Goal: Information Seeking & Learning: Learn about a topic

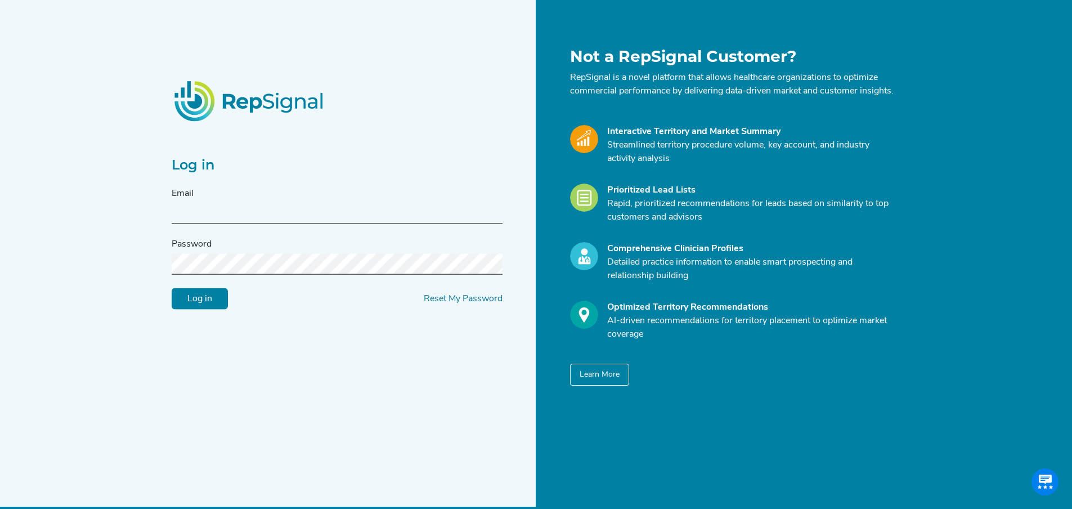
click at [262, 213] on input "text" at bounding box center [337, 213] width 331 height 21
click at [261, 212] on input "text" at bounding box center [337, 213] width 331 height 21
click at [209, 210] on input "text" at bounding box center [337, 213] width 331 height 21
paste input "[DOMAIN_NAME][EMAIL_ADDRESS][DOMAIN_NAME]"
type input "[DOMAIN_NAME][EMAIL_ADDRESS][DOMAIN_NAME]"
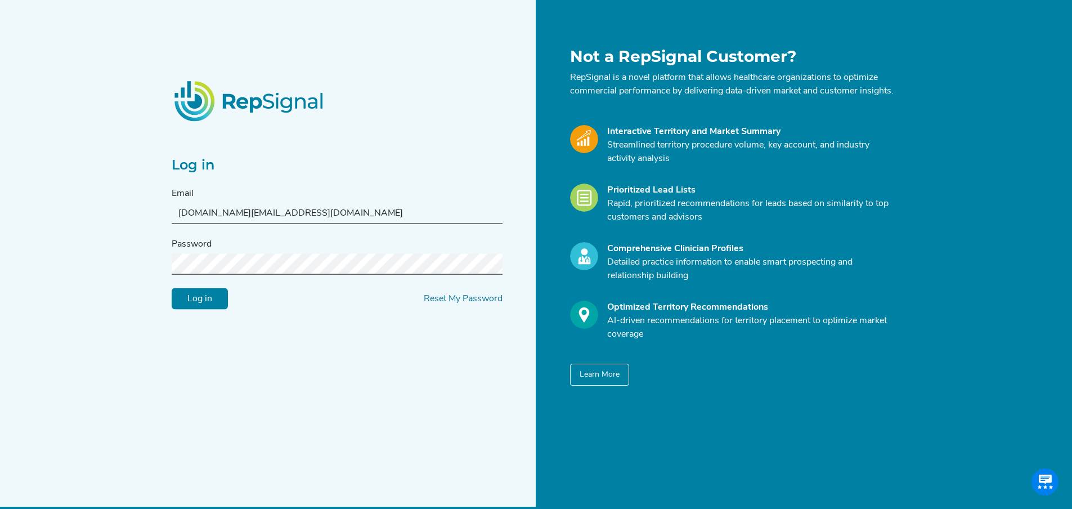
click at [196, 306] on input "Log in" at bounding box center [200, 298] width 56 height 21
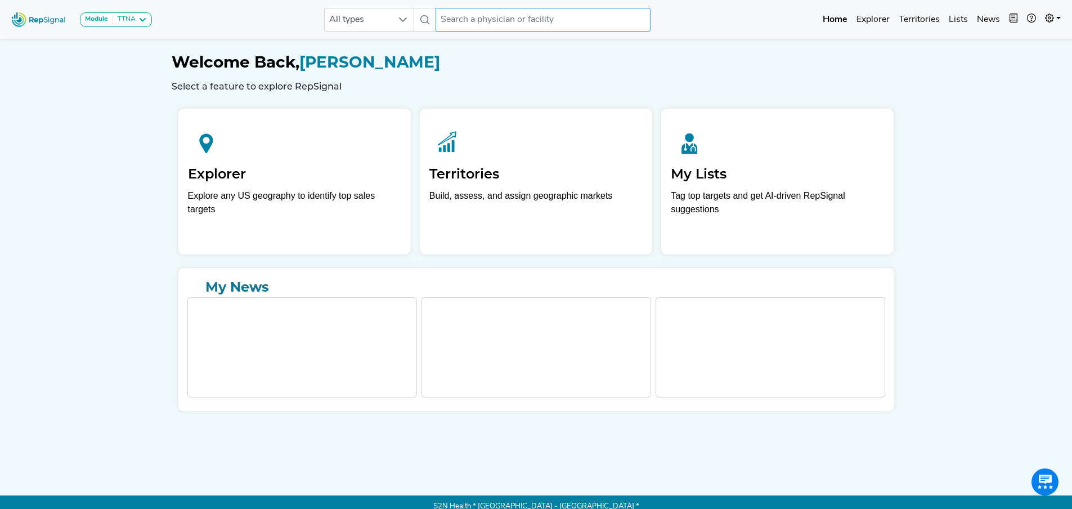
drag, startPoint x: 437, startPoint y: 21, endPoint x: 481, endPoint y: 327, distance: 309.3
click at [438, 21] on input "text" at bounding box center [543, 20] width 215 height 24
click at [468, 19] on input "text" at bounding box center [543, 20] width 215 height 24
click at [497, 15] on input "text" at bounding box center [543, 20] width 215 height 24
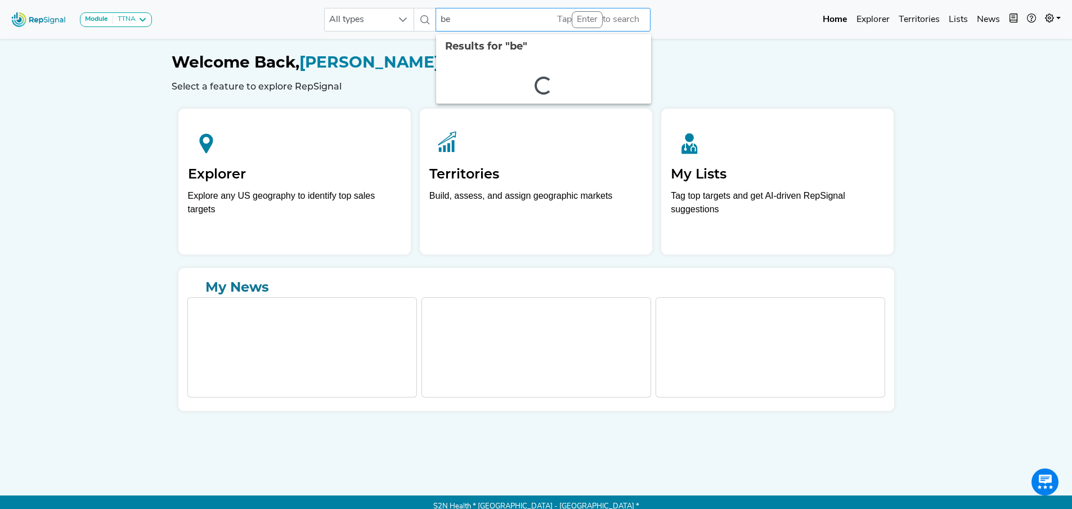
type input "b"
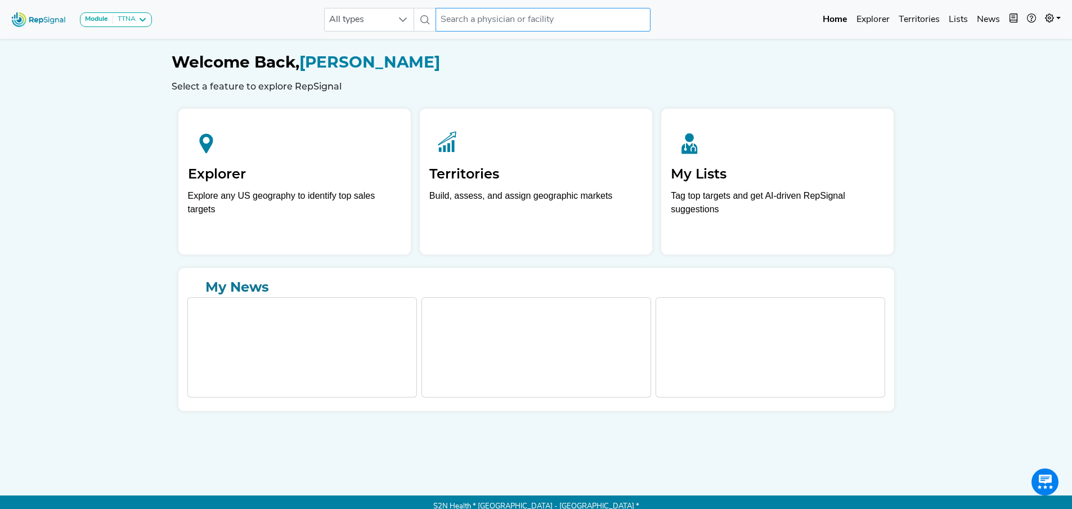
type input "n"
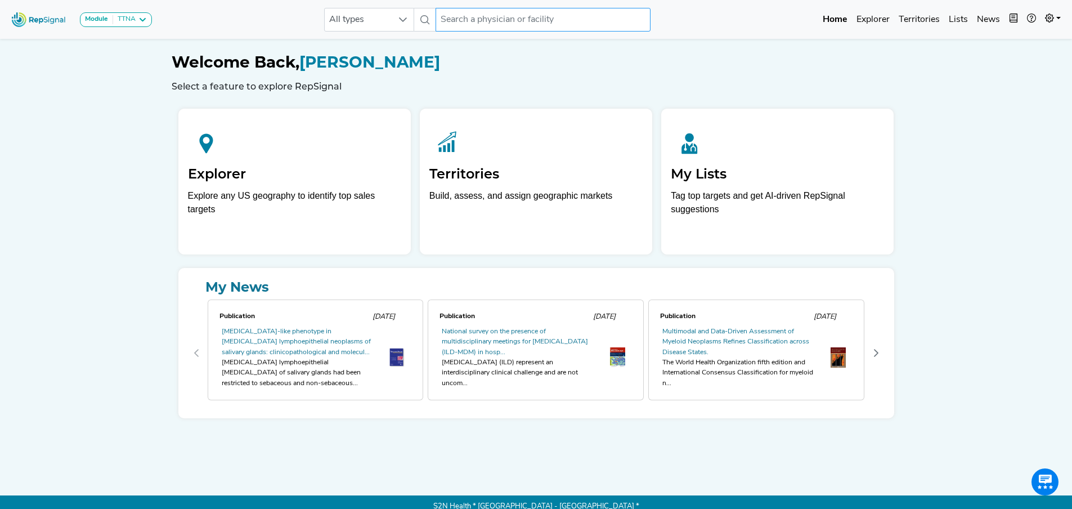
click at [460, 16] on input "text" at bounding box center [543, 20] width 215 height 24
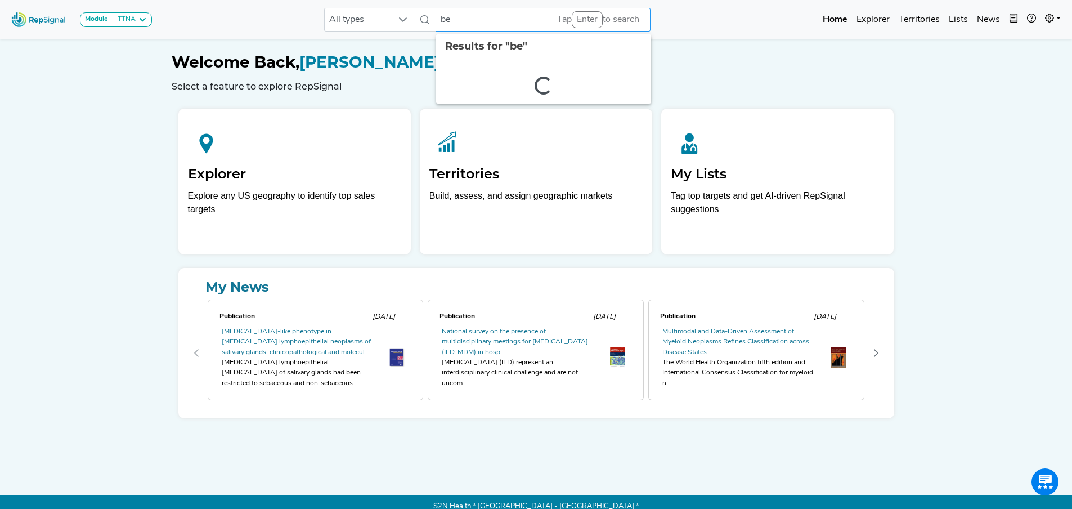
type input "b"
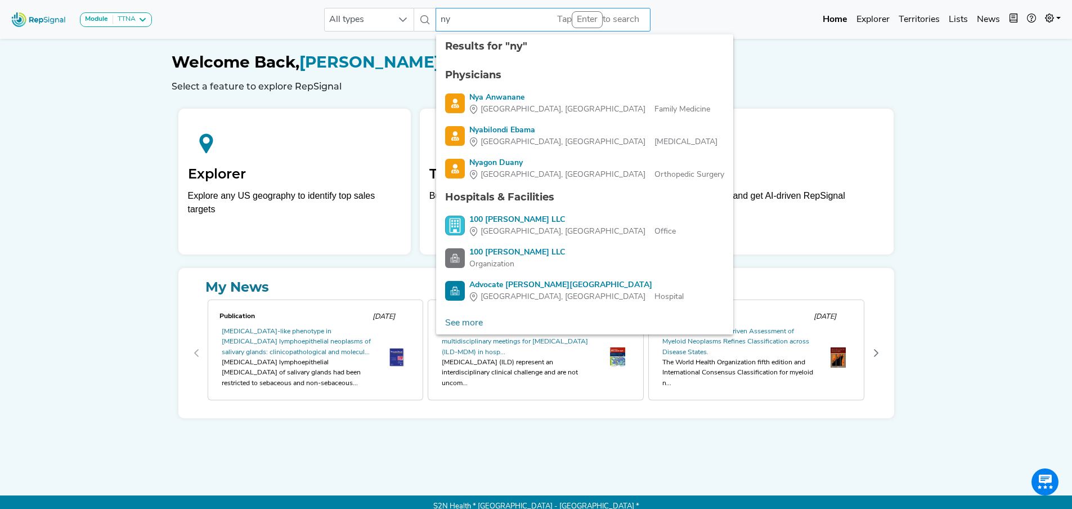
type input "n"
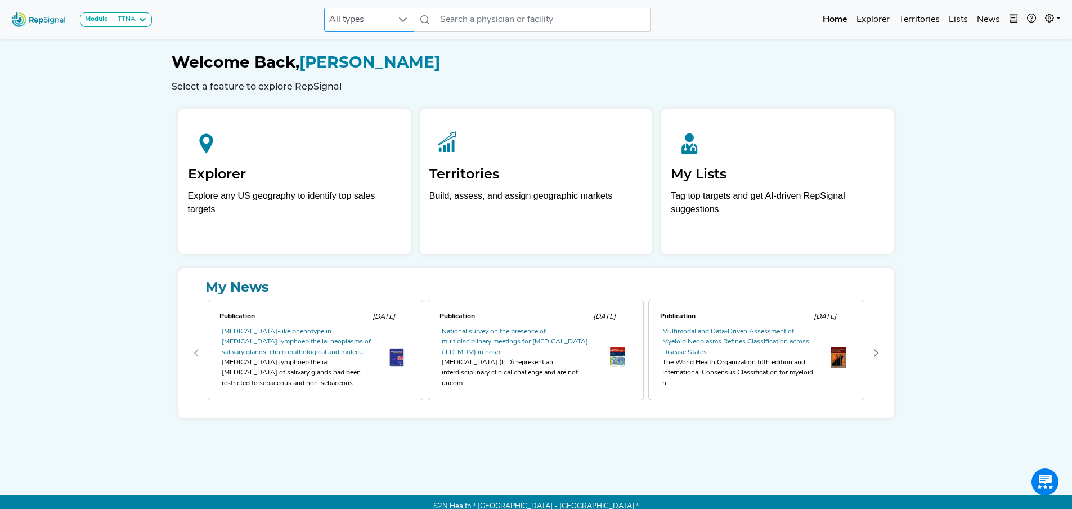
click at [401, 23] on icon at bounding box center [402, 19] width 9 height 9
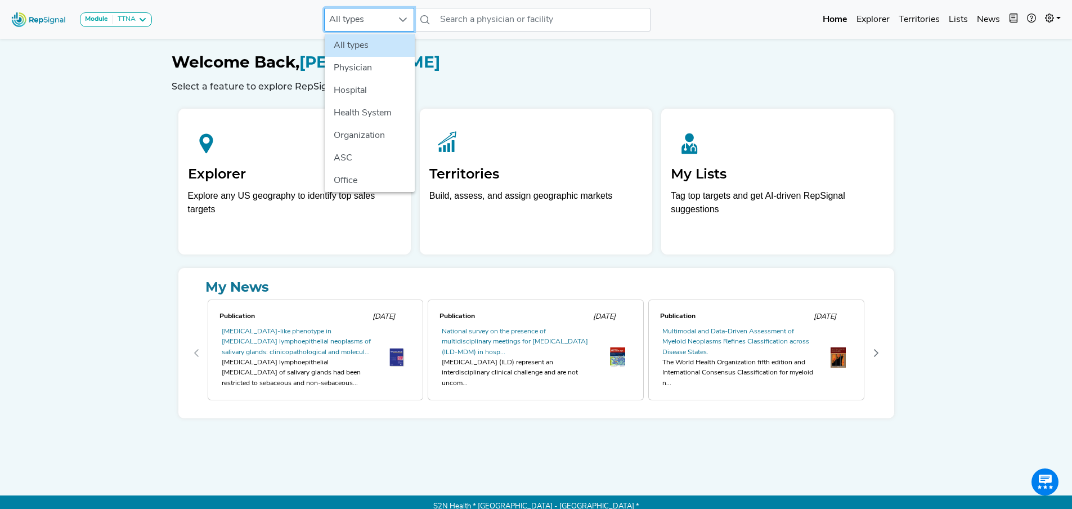
scroll to position [0, 8]
click at [352, 86] on li "Hospital" at bounding box center [370, 90] width 90 height 23
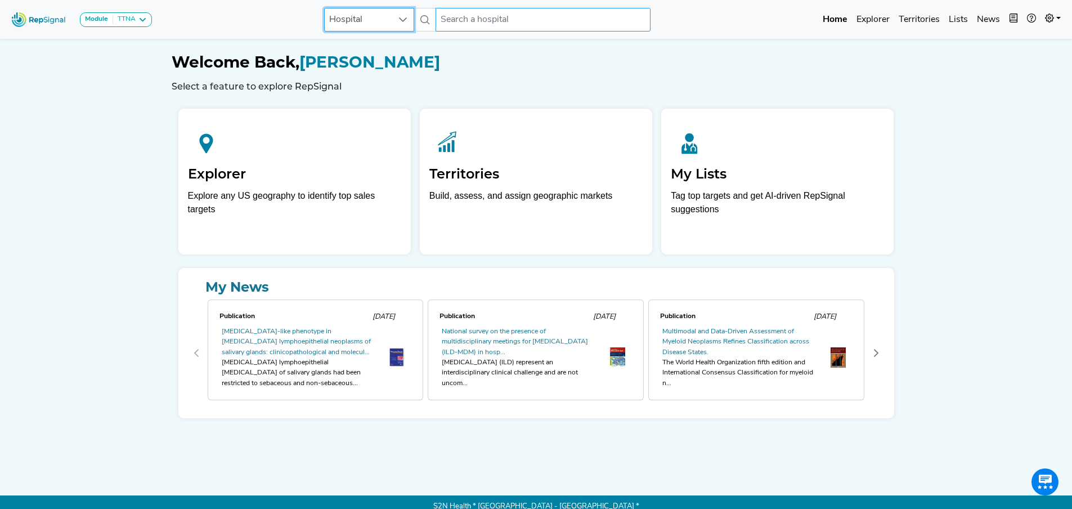
click at [474, 23] on input "text" at bounding box center [543, 20] width 215 height 24
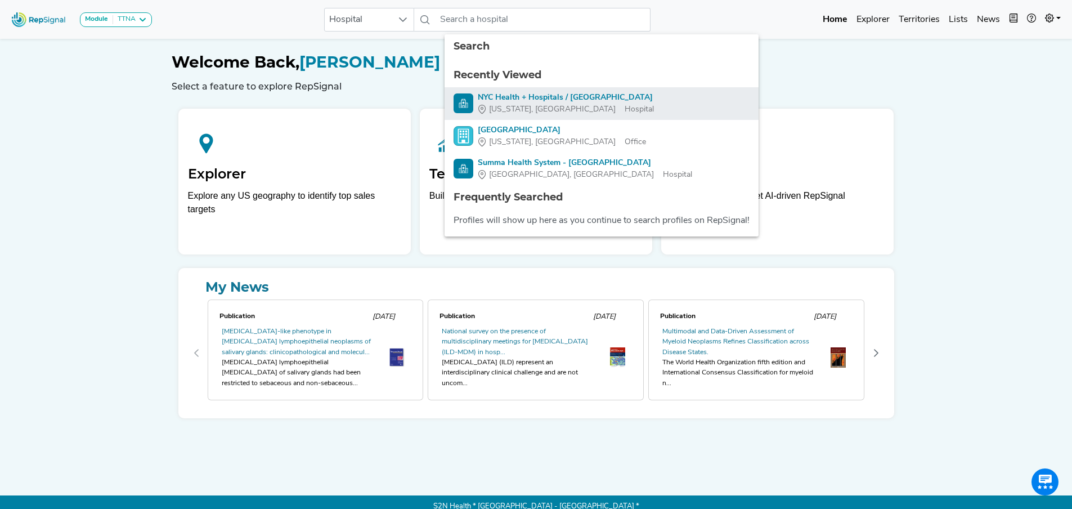
click at [491, 96] on div "NYC Health + Hospitals / [GEOGRAPHIC_DATA]" at bounding box center [566, 98] width 176 height 12
type input "NYC Health + Hospitals / [GEOGRAPHIC_DATA]"
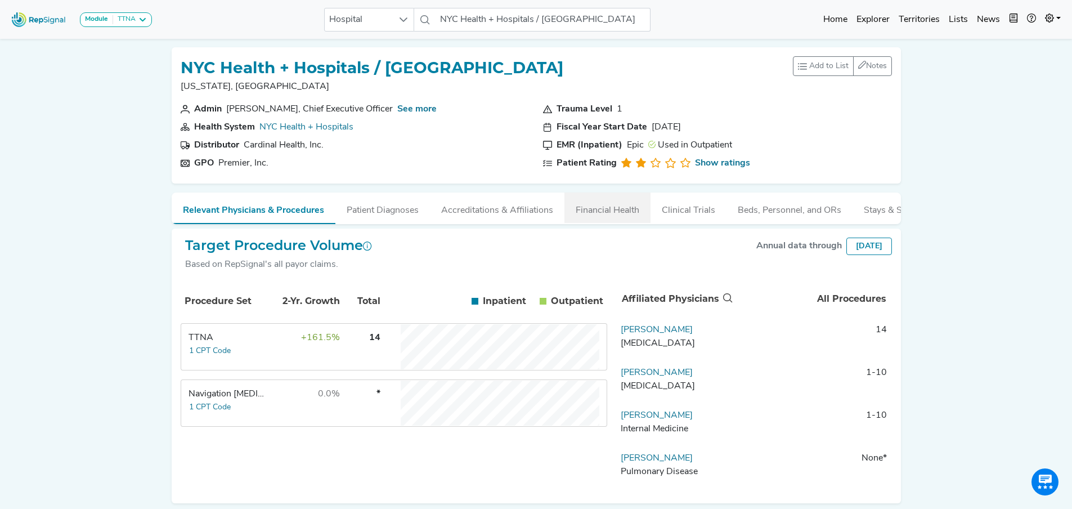
click at [582, 212] on button "Financial Health" at bounding box center [607, 207] width 86 height 30
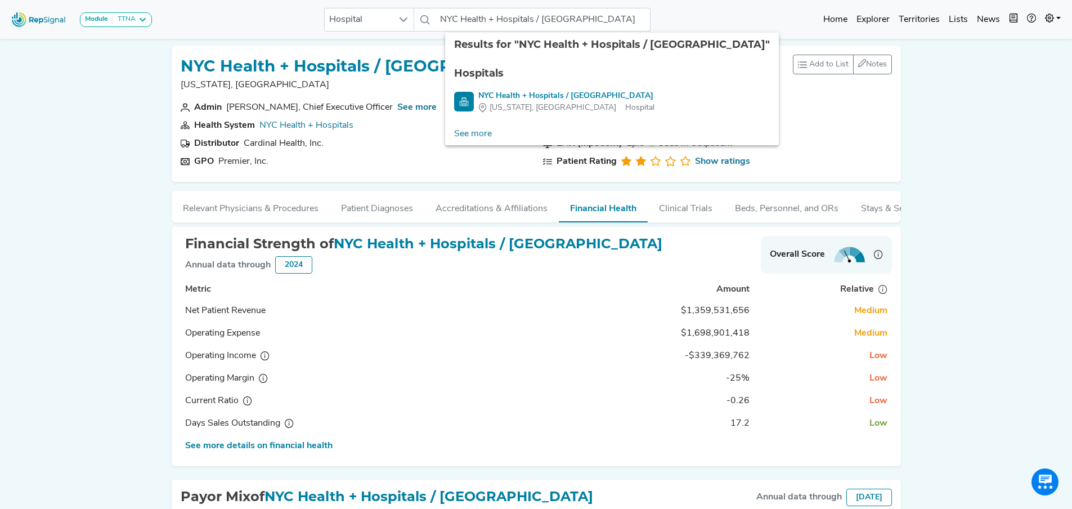
scroll to position [0, 8]
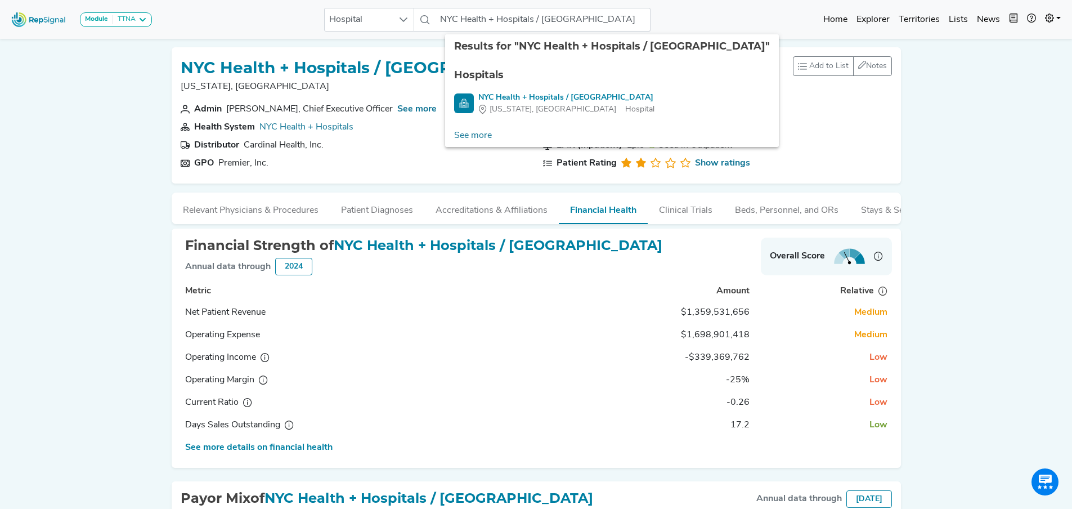
click at [1020, 212] on div "Module TTNA [MEDICAL_DATA] Disposable Bronchoscope SBRT SPE TTNA [MEDICAL_DATA]…" at bounding box center [536, 423] width 1072 height 847
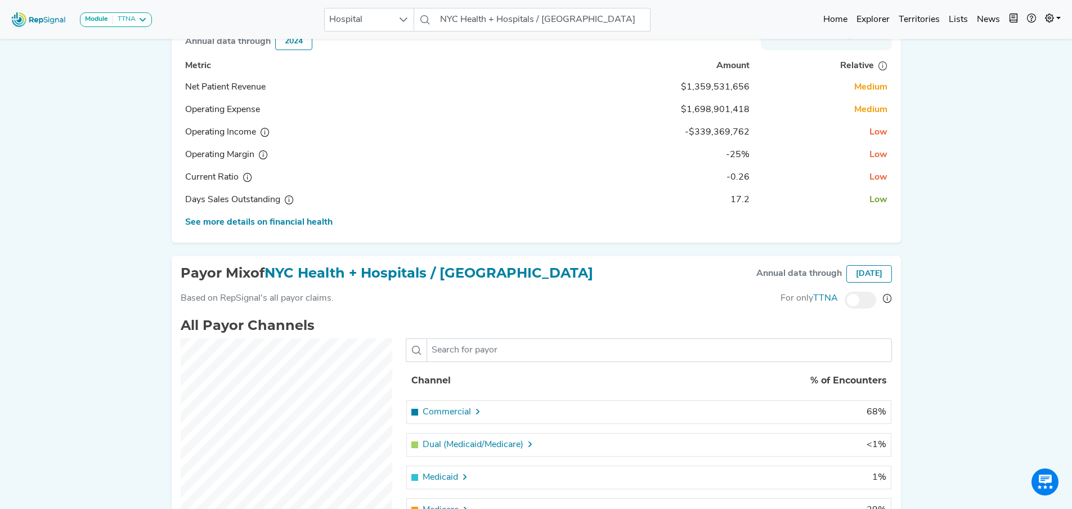
scroll to position [338, 8]
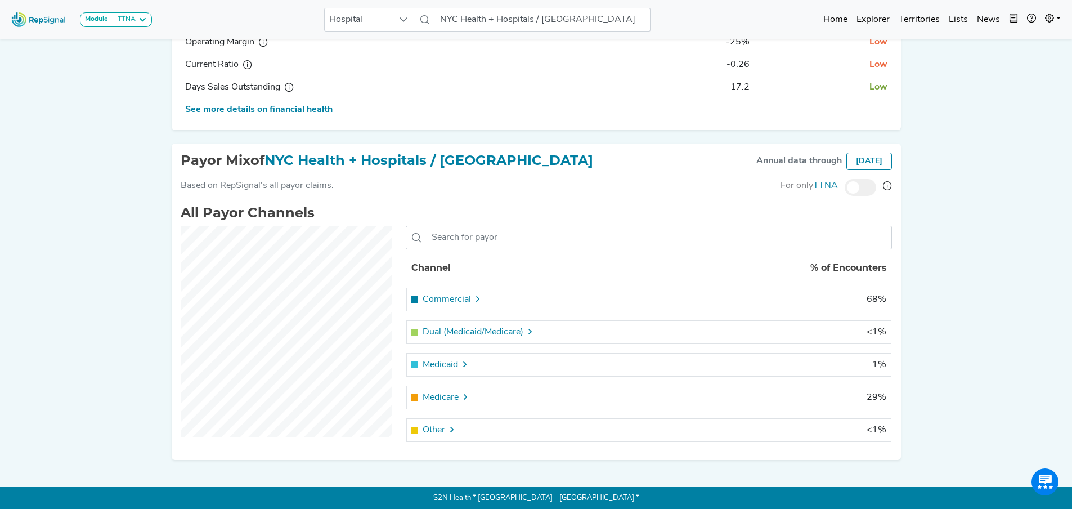
click at [460, 369] on icon at bounding box center [464, 364] width 9 height 9
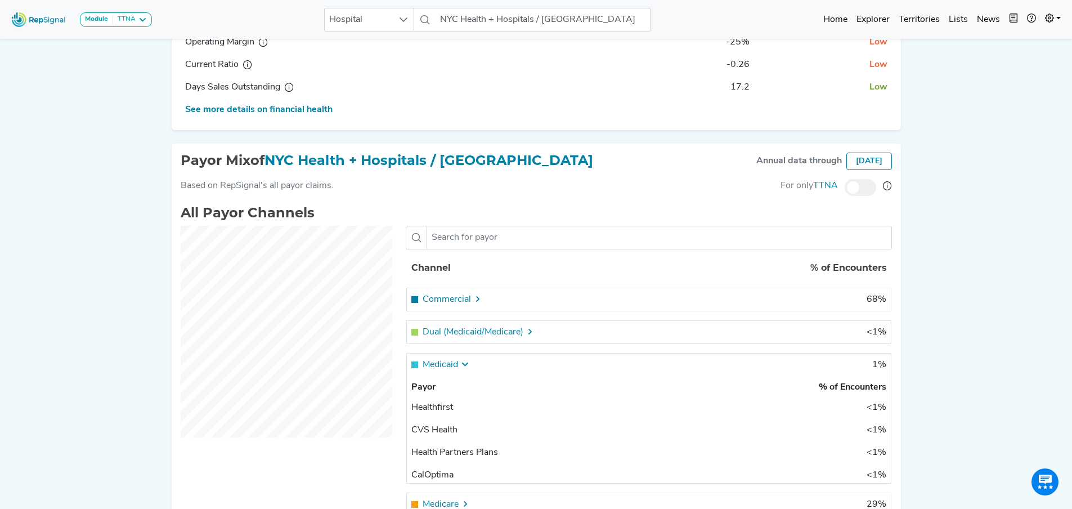
scroll to position [73, 0]
click at [473, 303] on icon at bounding box center [477, 298] width 9 height 9
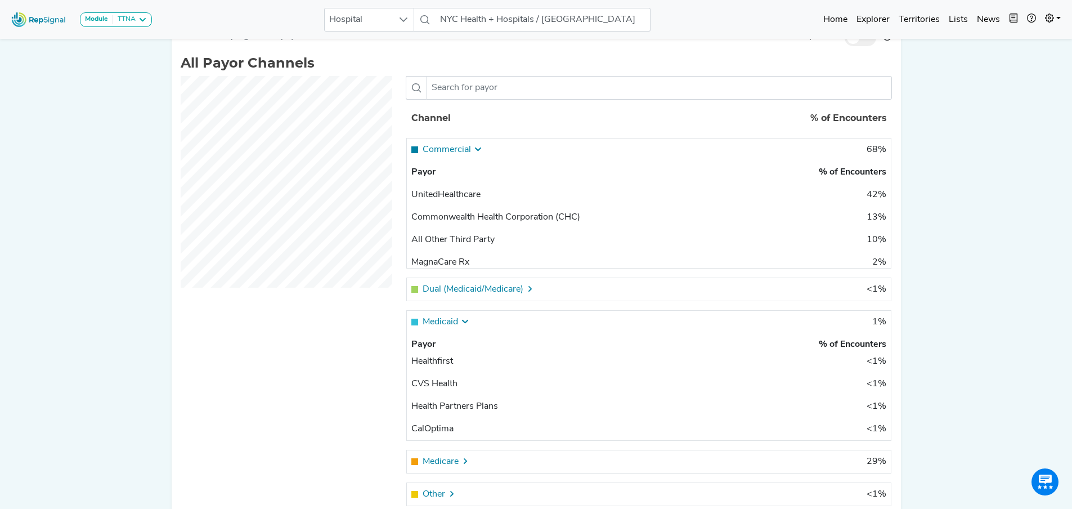
scroll to position [506, 8]
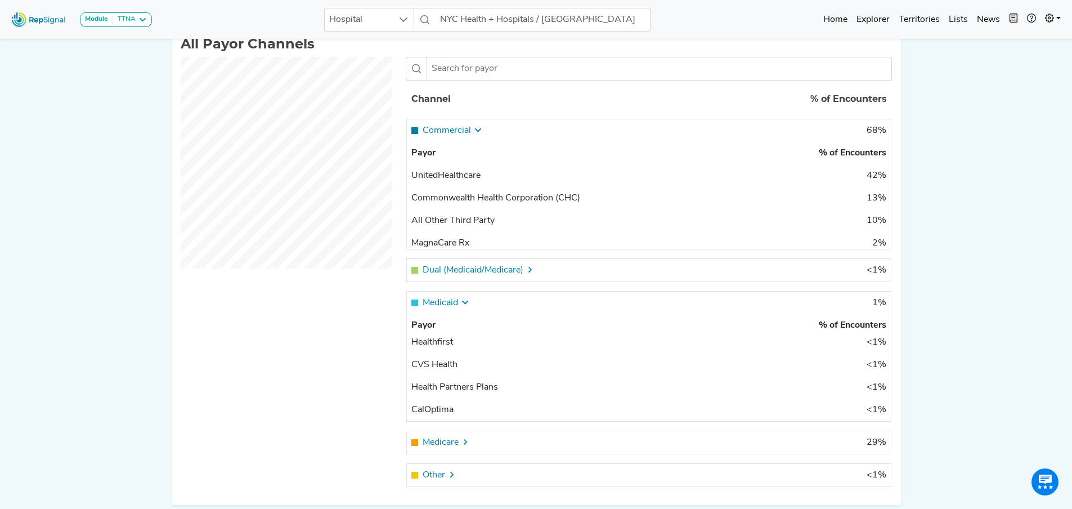
click at [461, 446] on icon at bounding box center [465, 441] width 9 height 9
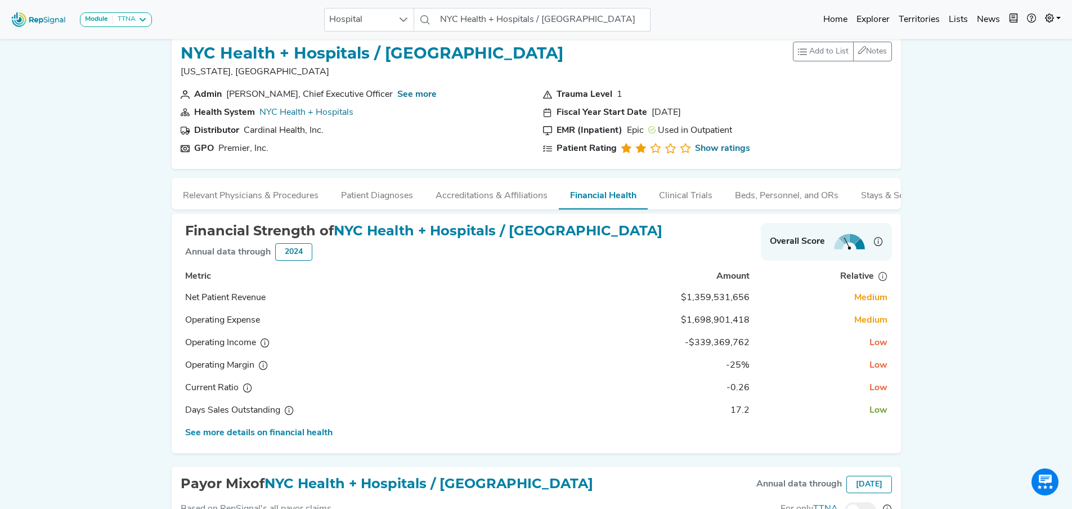
scroll to position [0, 8]
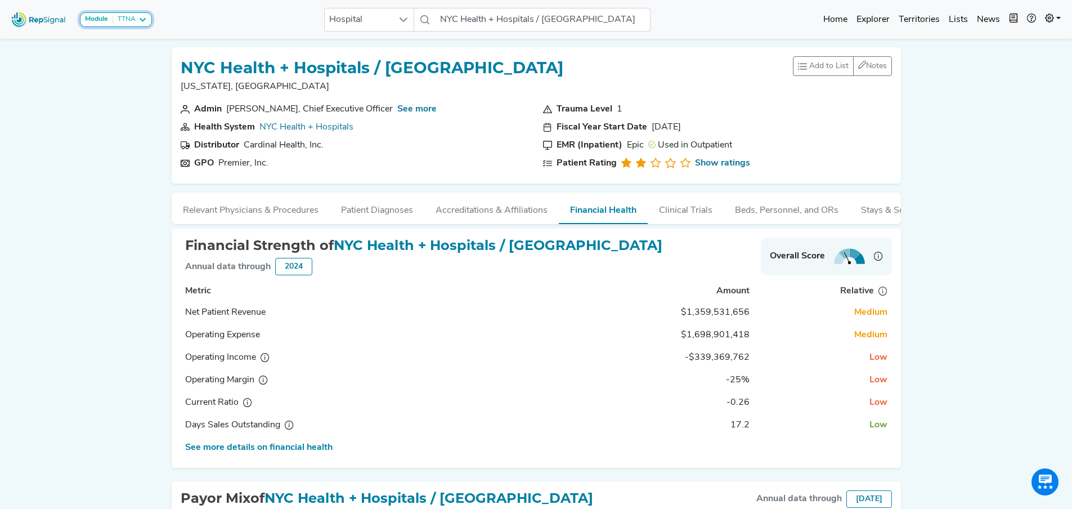
click at [140, 17] on icon at bounding box center [142, 19] width 9 height 9
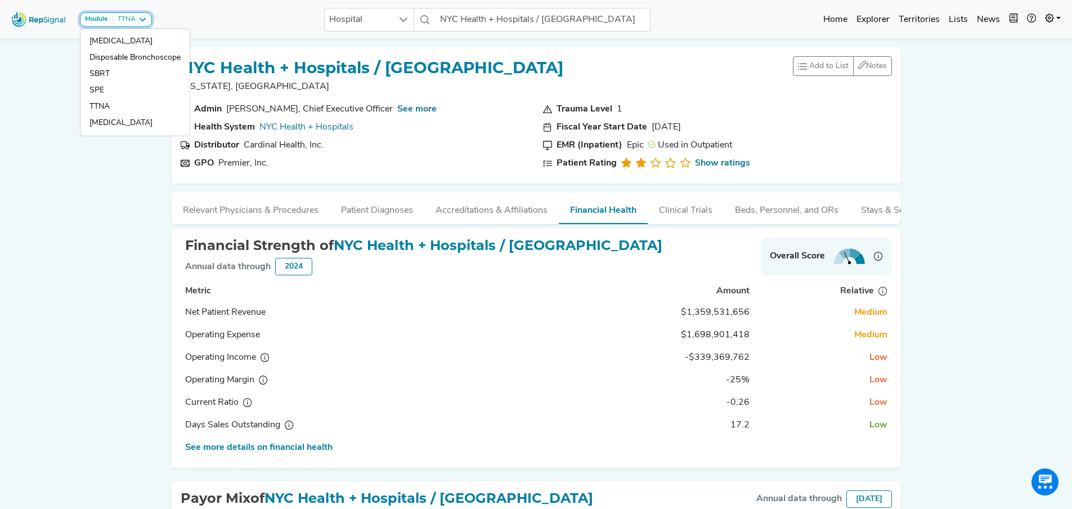
click at [141, 17] on icon at bounding box center [142, 19] width 9 height 9
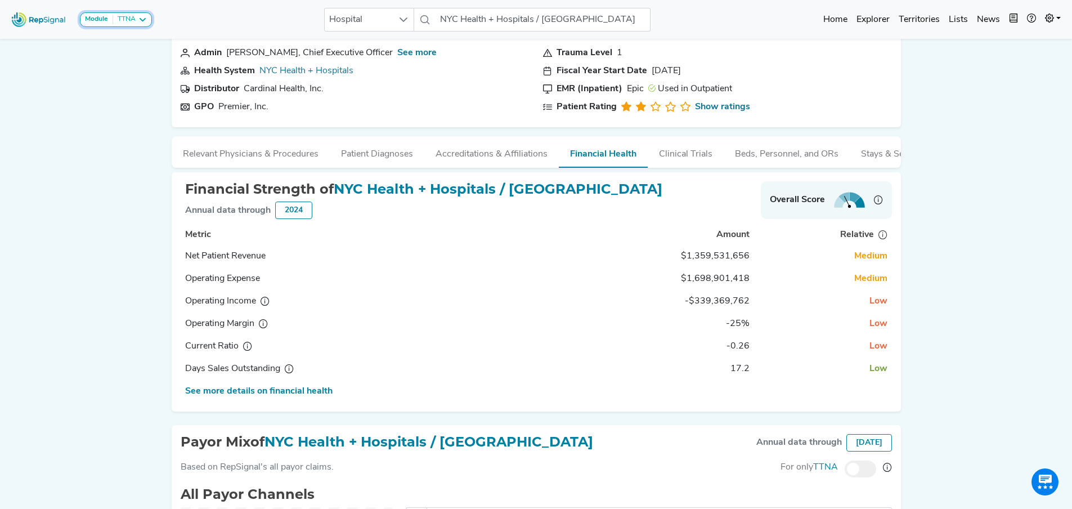
scroll to position [113, 8]
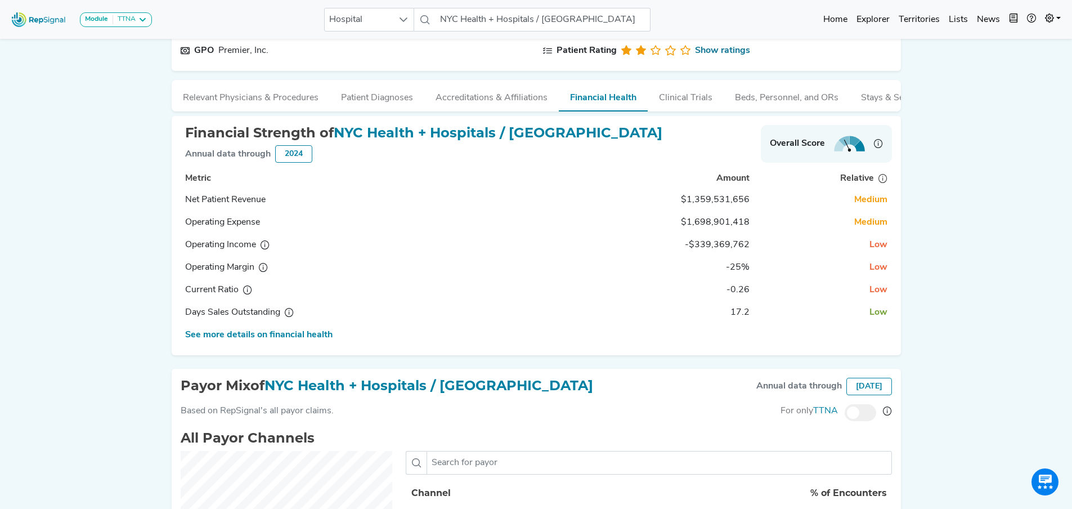
click at [846, 421] on span at bounding box center [861, 412] width 32 height 17
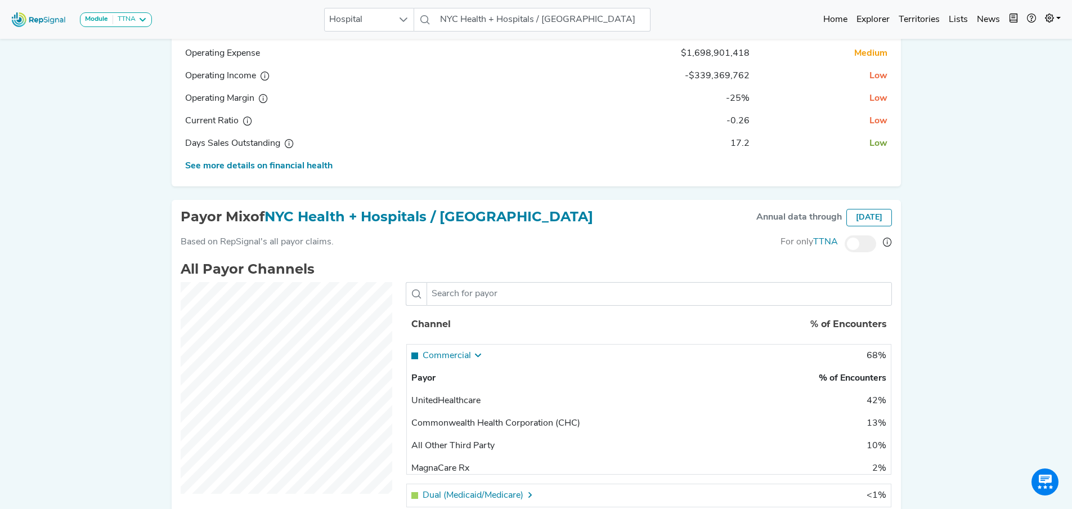
scroll to position [338, 8]
